Goal: Task Accomplishment & Management: Use online tool/utility

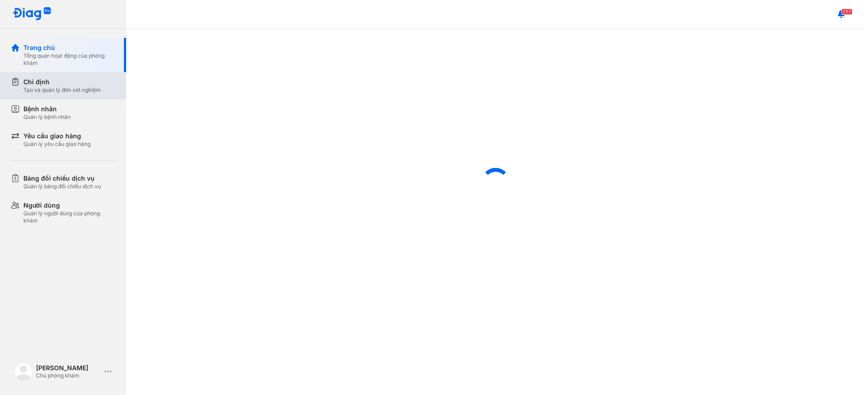
click at [91, 96] on div "Chỉ định Tạo và quản lý đơn xét nghiệm" at bounding box center [68, 85] width 115 height 27
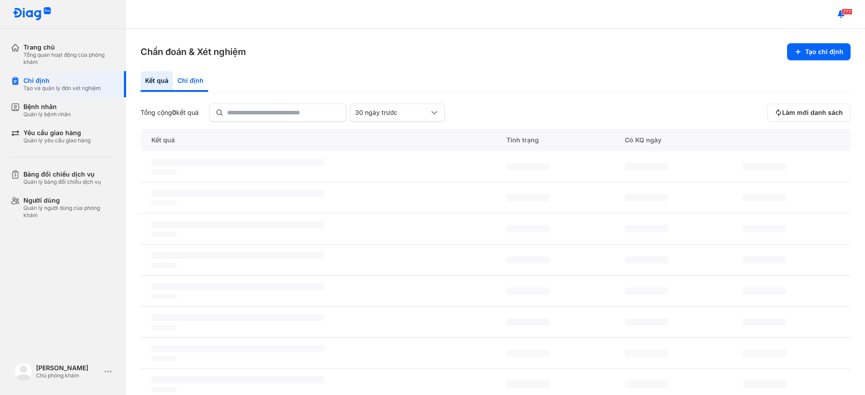
click at [196, 86] on div "Chỉ định" at bounding box center [190, 81] width 35 height 21
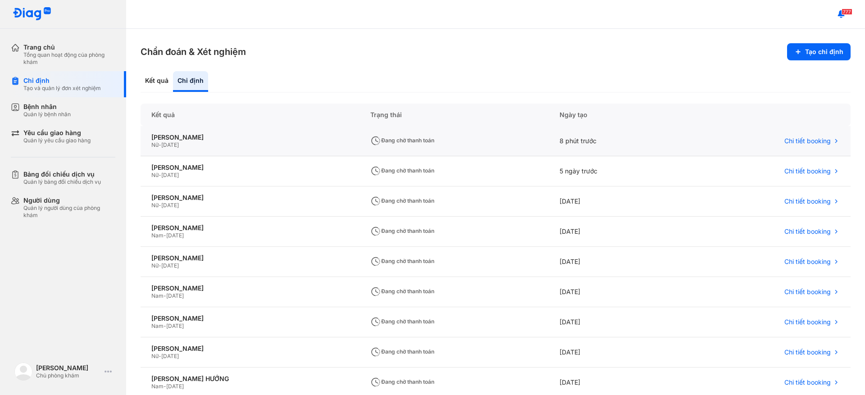
click at [263, 145] on div "Nữ - [DATE]" at bounding box center [249, 144] width 197 height 7
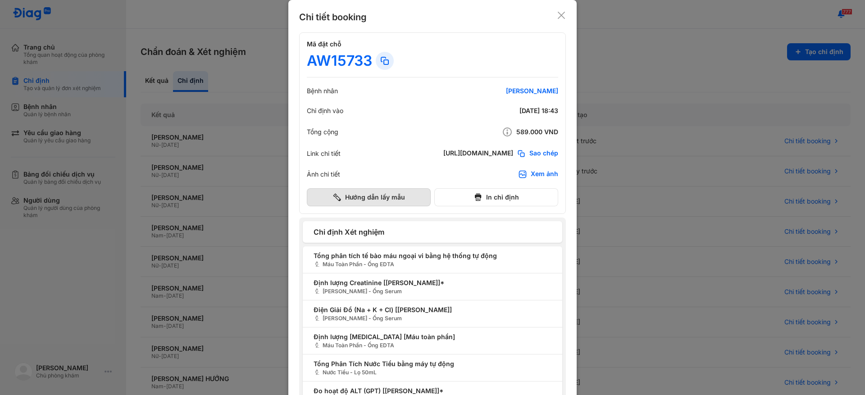
click at [415, 197] on button "Hướng dẫn lấy mẫu" at bounding box center [369, 197] width 124 height 18
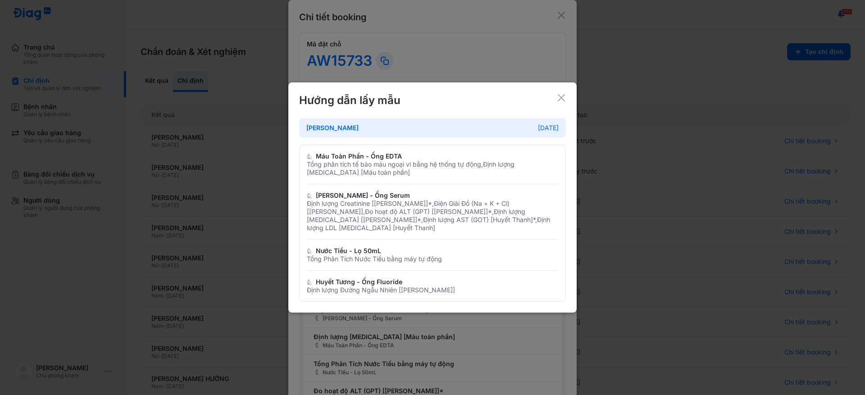
click at [566, 109] on div "Hướng dẫn lấy mẫu HỒ LỆ THUỶ [DATE] Máu Toàn Phần - Ống EDTA Tổng phân tích tế …" at bounding box center [432, 197] width 288 height 230
drag, startPoint x: 561, startPoint y: 106, endPoint x: 556, endPoint y: 105, distance: 4.6
click at [561, 106] on div "Hướng dẫn lấy mẫu" at bounding box center [432, 100] width 267 height 14
click at [562, 98] on icon at bounding box center [561, 97] width 9 height 9
